Goal: Check status: Check status

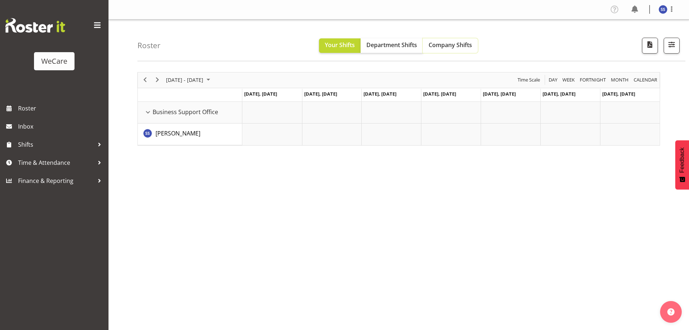
click at [446, 46] on span "Company Shifts" at bounding box center [450, 45] width 43 height 8
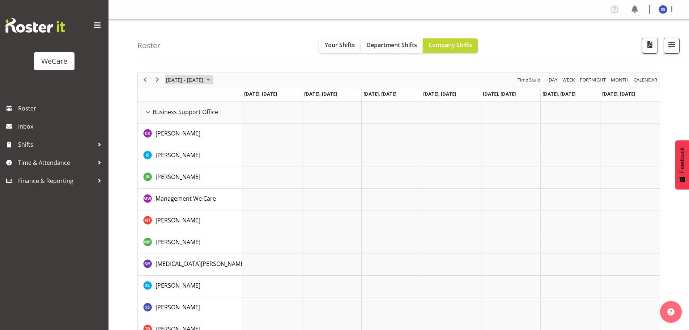
click at [213, 82] on span "June 2024" at bounding box center [208, 79] width 9 height 9
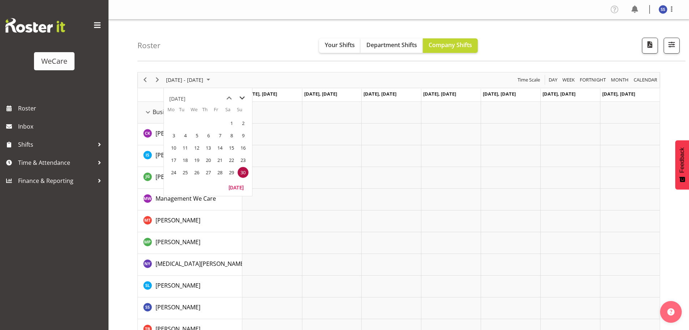
click at [243, 98] on span "next month" at bounding box center [242, 98] width 13 height 13
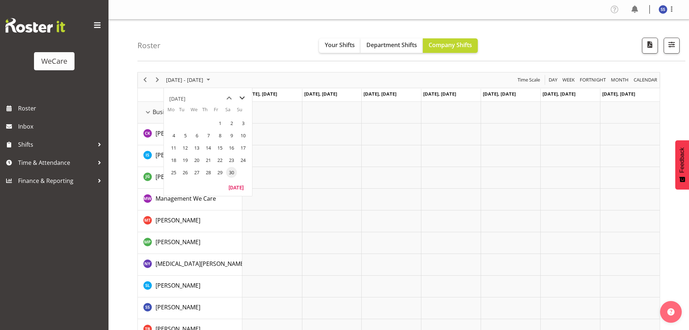
click at [243, 98] on span "next month" at bounding box center [242, 98] width 13 height 13
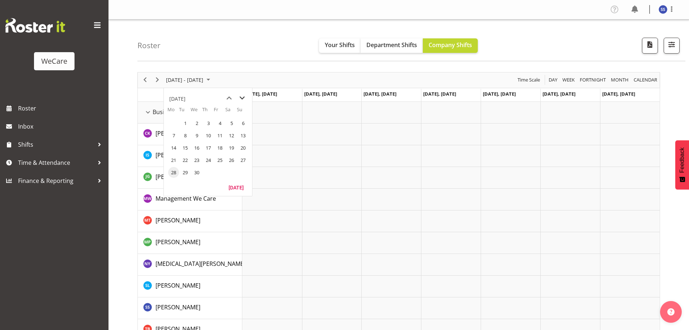
click at [243, 98] on span "next month" at bounding box center [242, 98] width 13 height 13
click at [243, 97] on span "next month" at bounding box center [242, 98] width 13 height 13
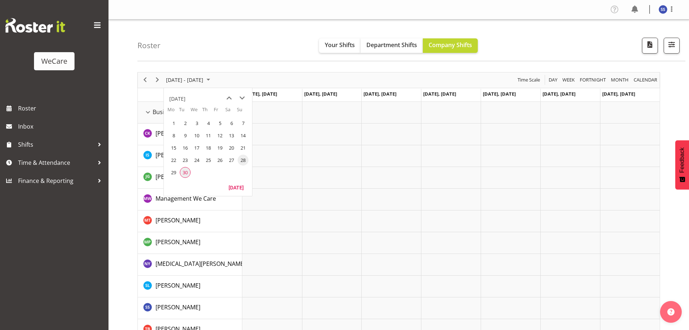
click at [185, 172] on span "30" at bounding box center [185, 172] width 11 height 11
